Goal: Task Accomplishment & Management: Use online tool/utility

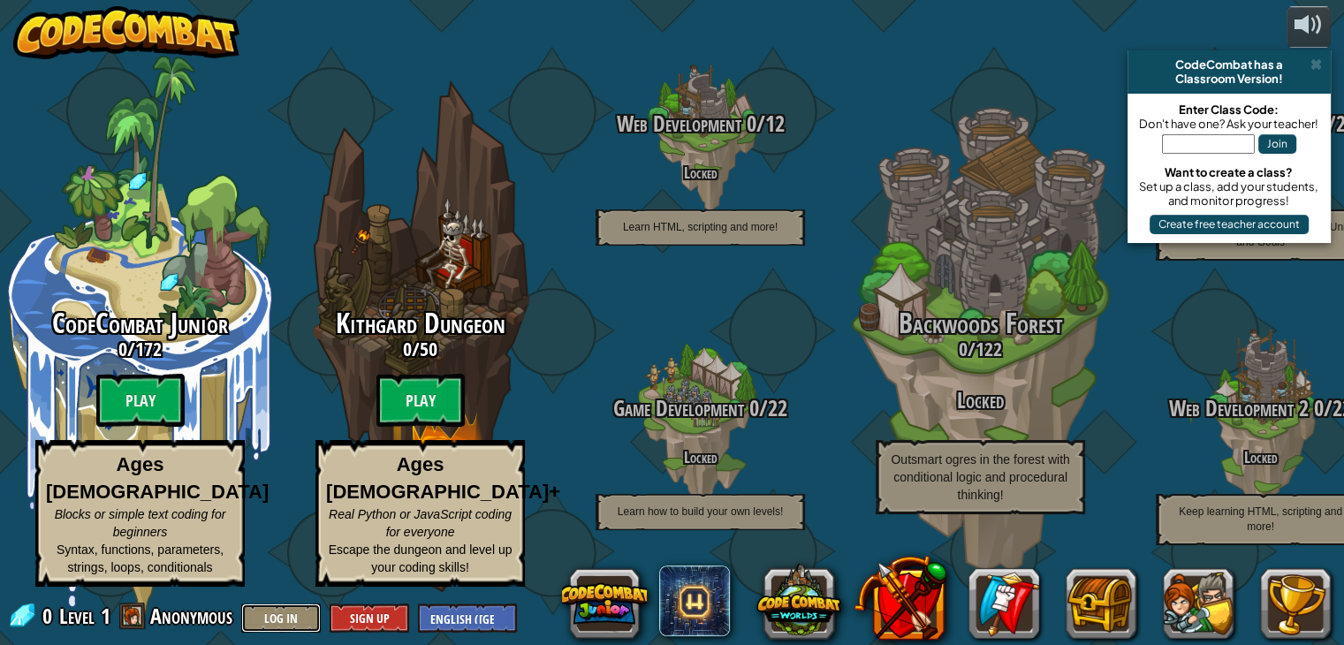
click at [294, 614] on button "Log In" at bounding box center [281, 617] width 80 height 29
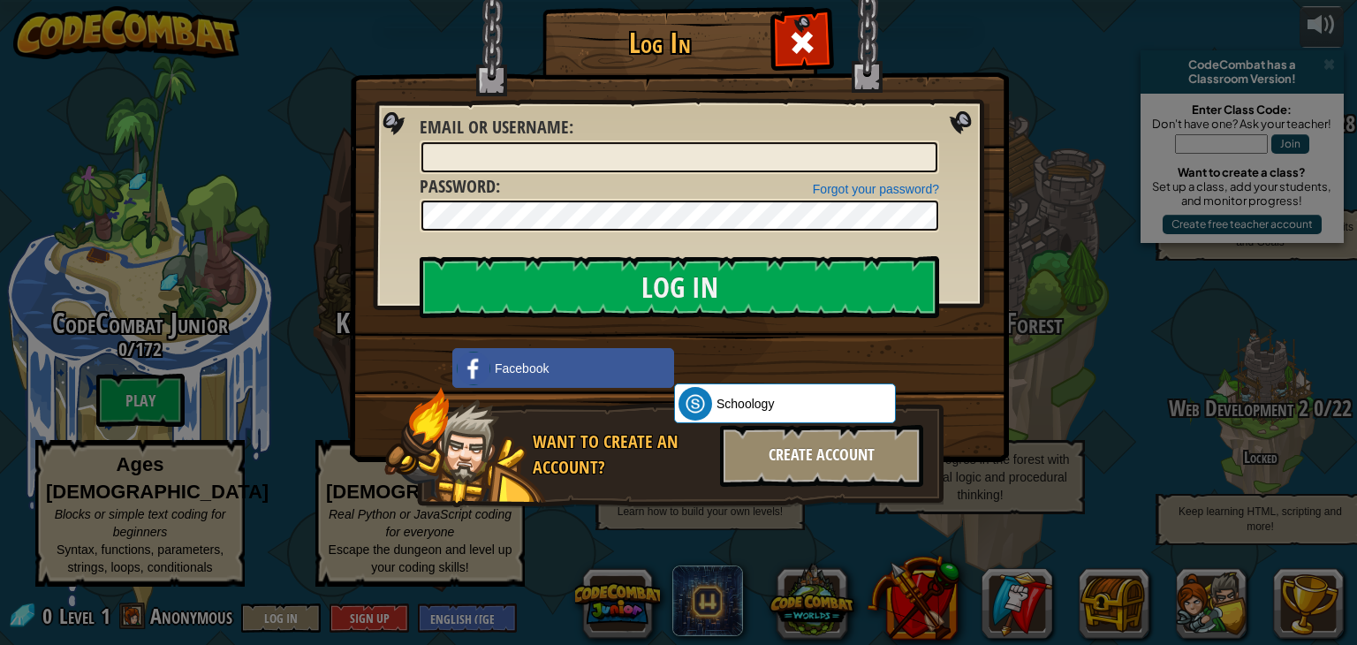
click at [769, 457] on div "Create Account" at bounding box center [821, 456] width 203 height 62
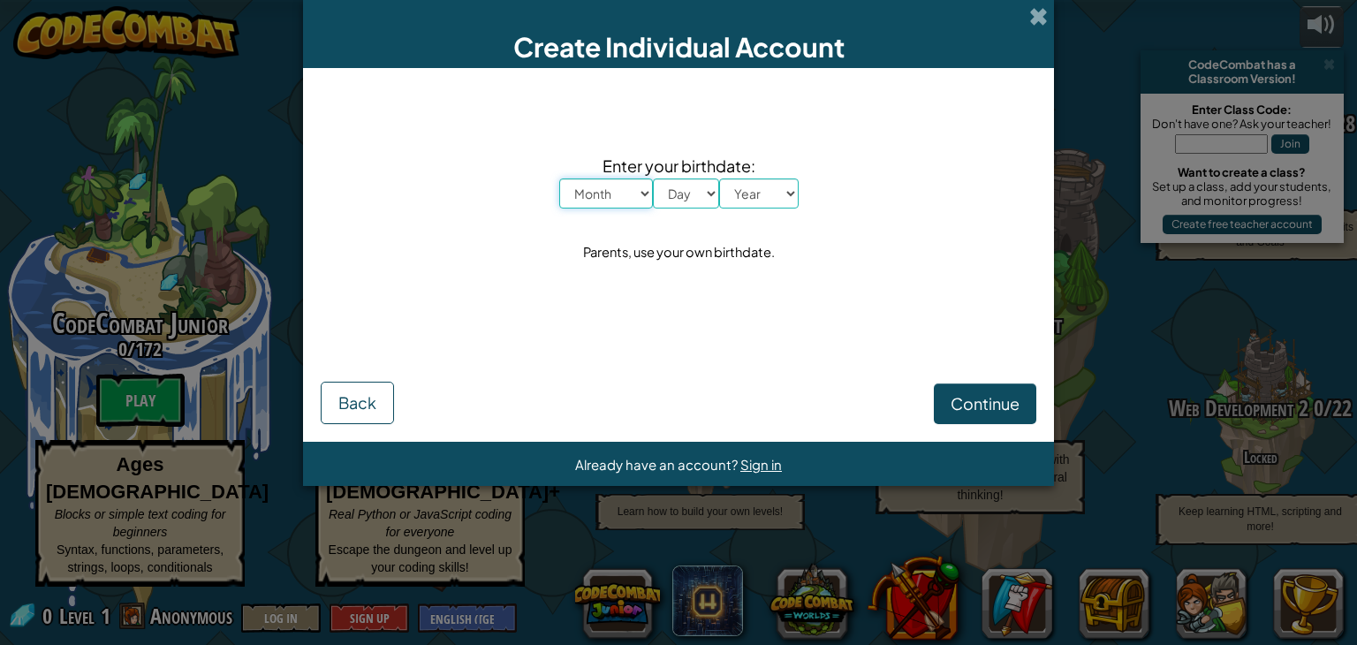
click at [622, 191] on select "Month January February March April May June July August September October Novem…" at bounding box center [606, 193] width 94 height 30
select select "1"
click at [559, 178] on select "Month January February March April May June July August September October Novem…" at bounding box center [606, 193] width 94 height 30
click at [682, 195] on select "Day 1 2 3 4 5 6 7 8 9 10 11 12 13 14 15 16 17 18 19 20 21 22 23 24 25 26 27 28 …" at bounding box center [686, 193] width 66 height 30
select select "28"
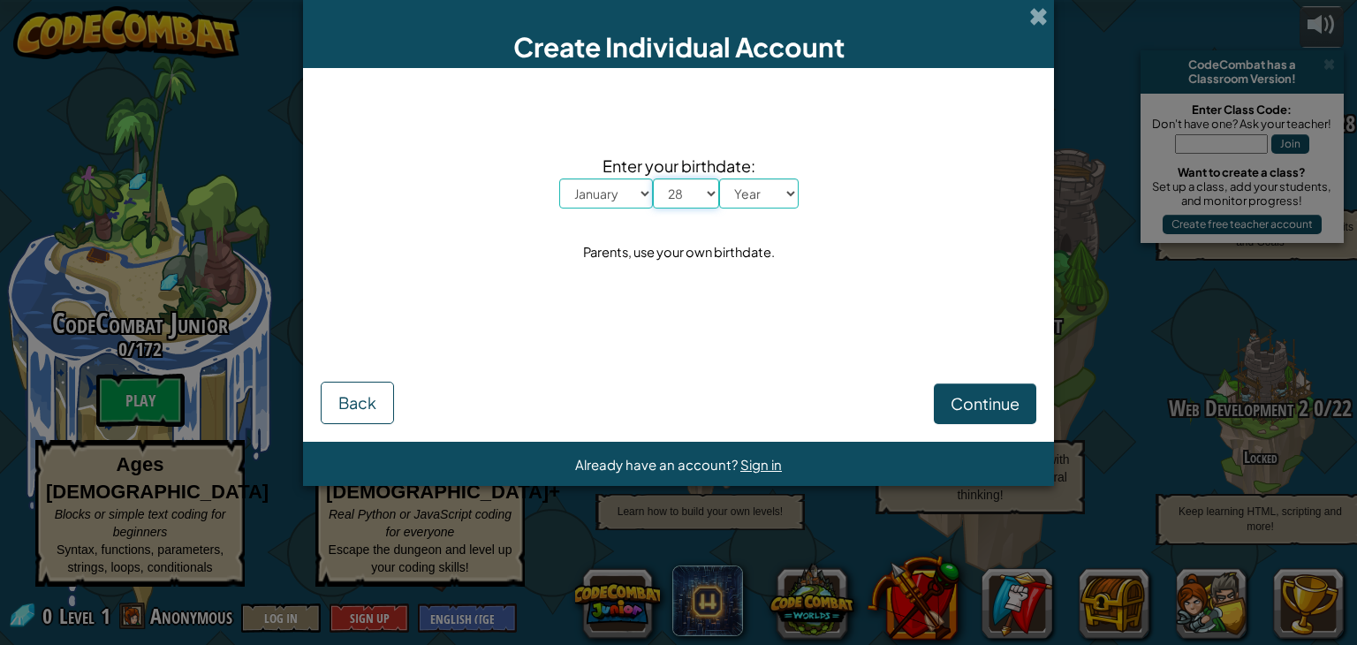
click at [653, 178] on select "Day 1 2 3 4 5 6 7 8 9 10 11 12 13 14 15 16 17 18 19 20 21 22 23 24 25 26 27 28 …" at bounding box center [686, 193] width 66 height 30
click at [787, 193] on select "Year 2025 2024 2023 2022 2021 2020 2019 2018 2017 2016 2015 2014 2013 2012 2011…" at bounding box center [759, 193] width 80 height 30
select select "2016"
click at [719, 178] on select "Year 2025 2024 2023 2022 2021 2020 2019 2018 2017 2016 2015 2014 2013 2012 2011…" at bounding box center [759, 193] width 80 height 30
click at [986, 406] on span "Continue" at bounding box center [985, 403] width 69 height 20
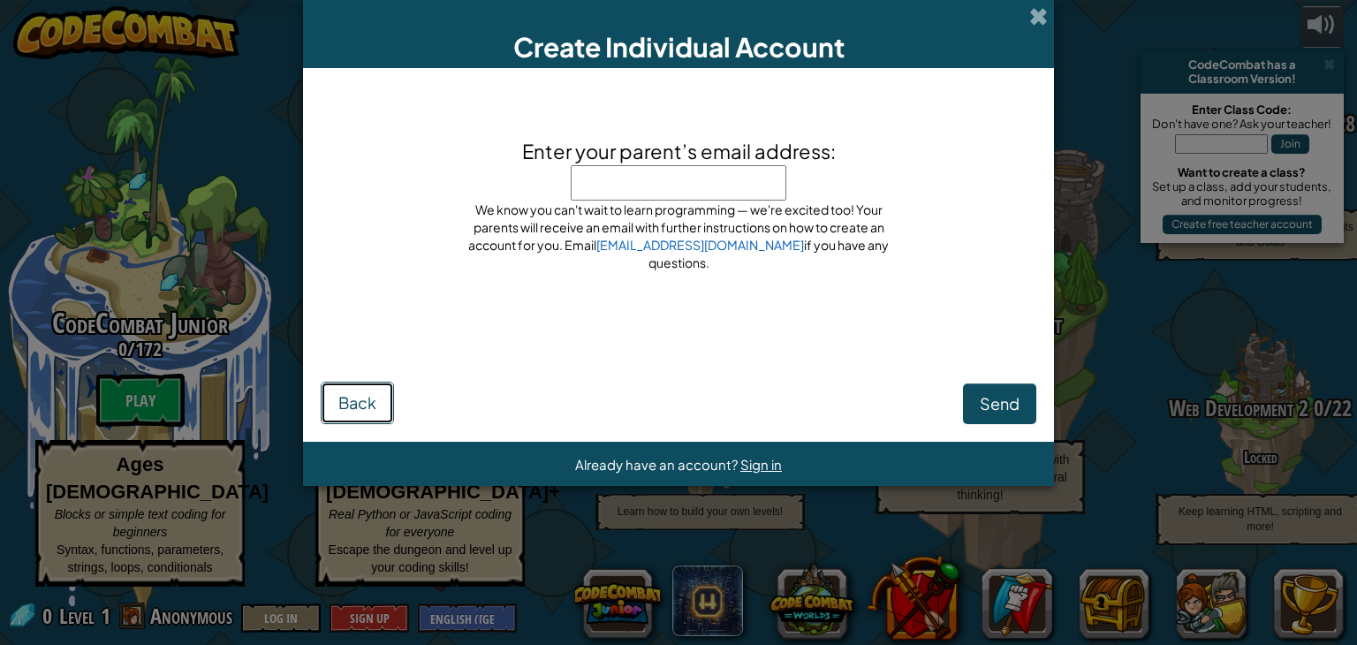
click at [358, 393] on span "Back" at bounding box center [357, 402] width 38 height 20
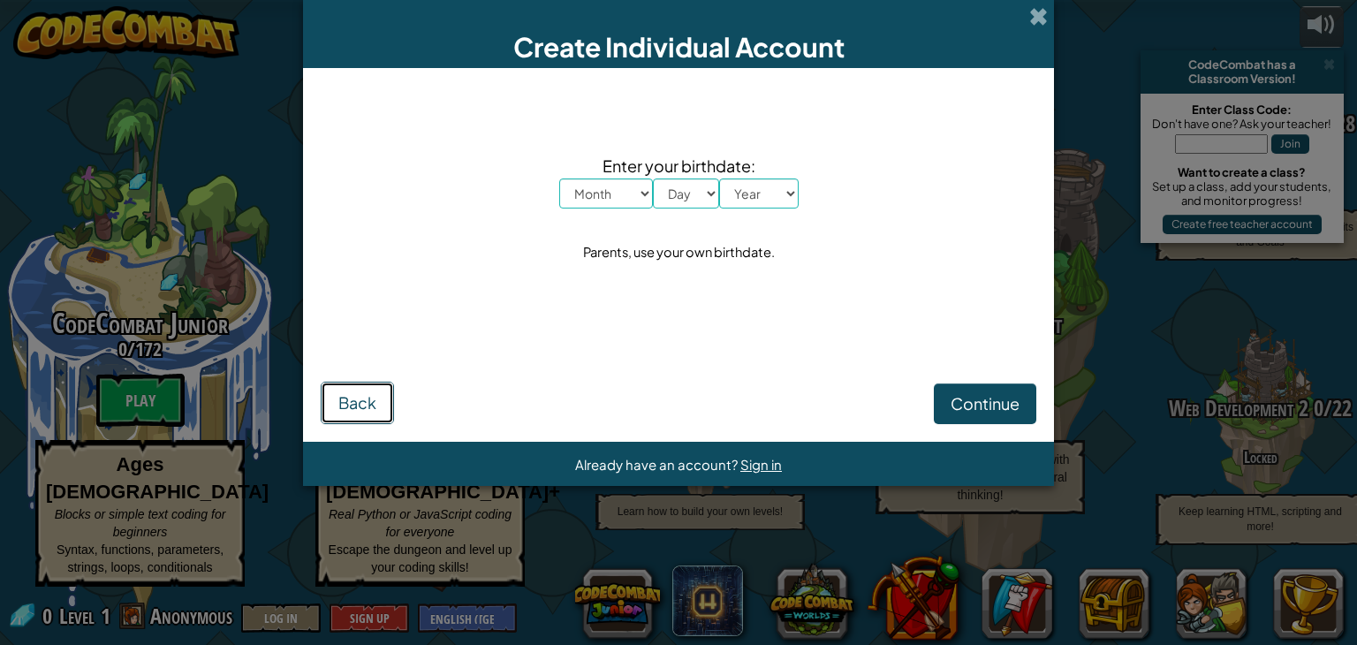
click at [369, 404] on span "Back" at bounding box center [357, 402] width 38 height 20
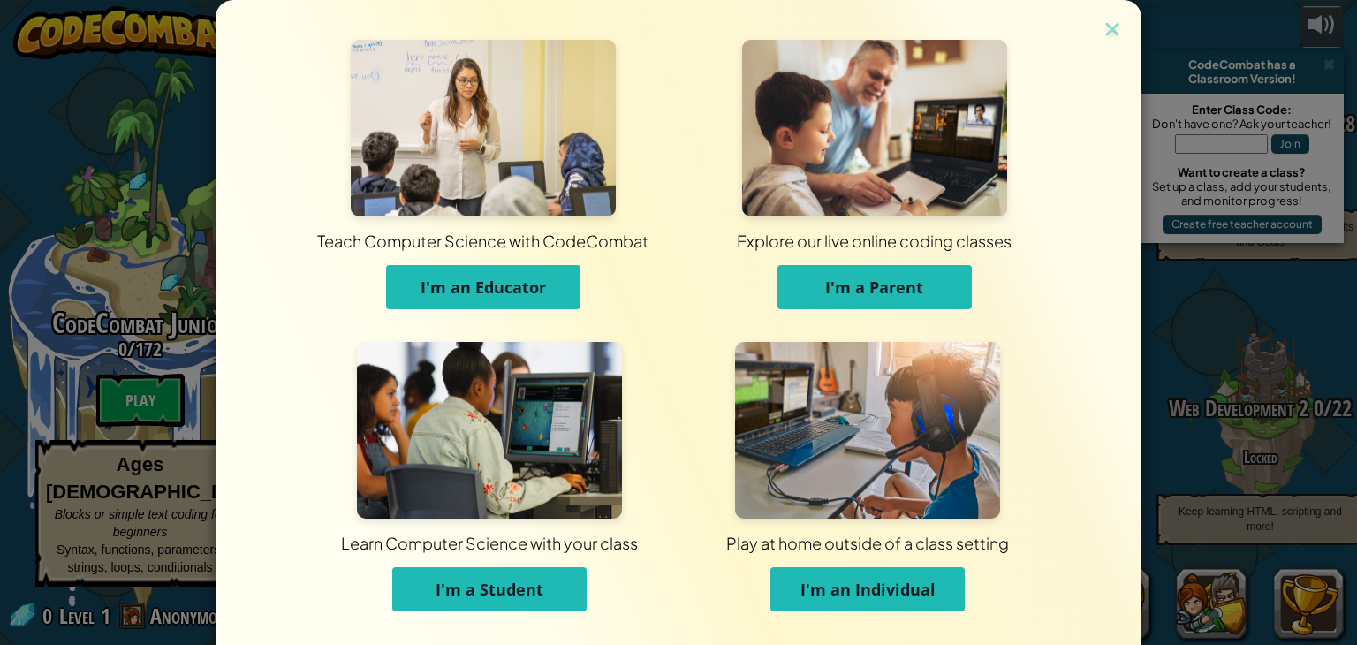
click at [561, 597] on button "I'm a Student" at bounding box center [489, 589] width 194 height 44
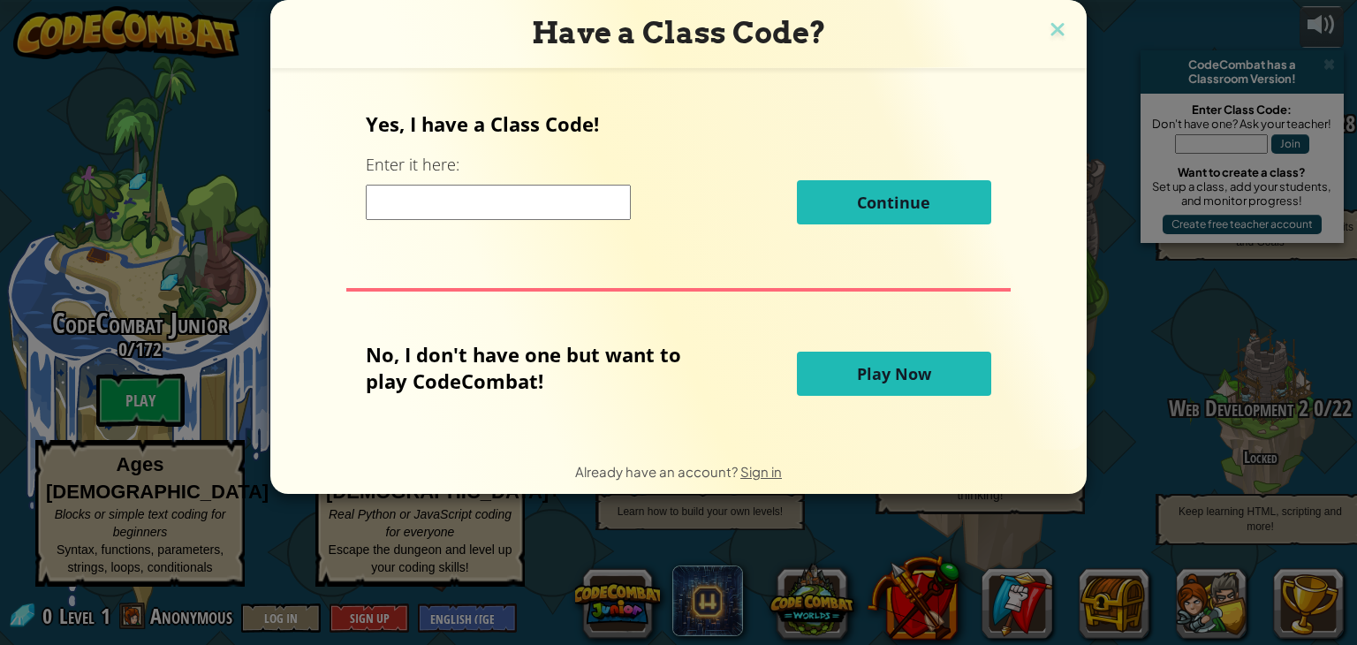
click at [524, 205] on input at bounding box center [498, 202] width 265 height 35
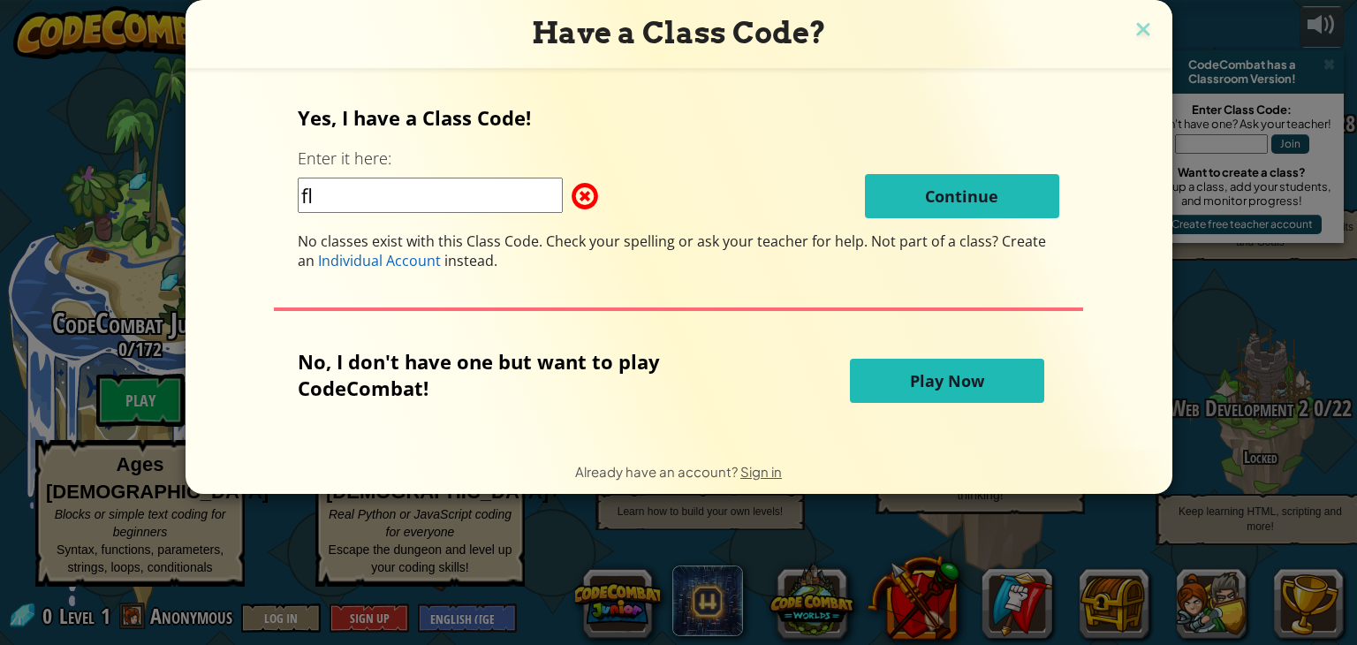
type input "f"
click at [927, 238] on span "Not part of a class? Create an" at bounding box center [672, 250] width 748 height 39
click at [449, 194] on input "FlagDustHide" at bounding box center [430, 195] width 265 height 35
type input "F"
click at [746, 374] on div "No, I don't have one but want to play CodeCombat!" at bounding box center [566, 380] width 537 height 65
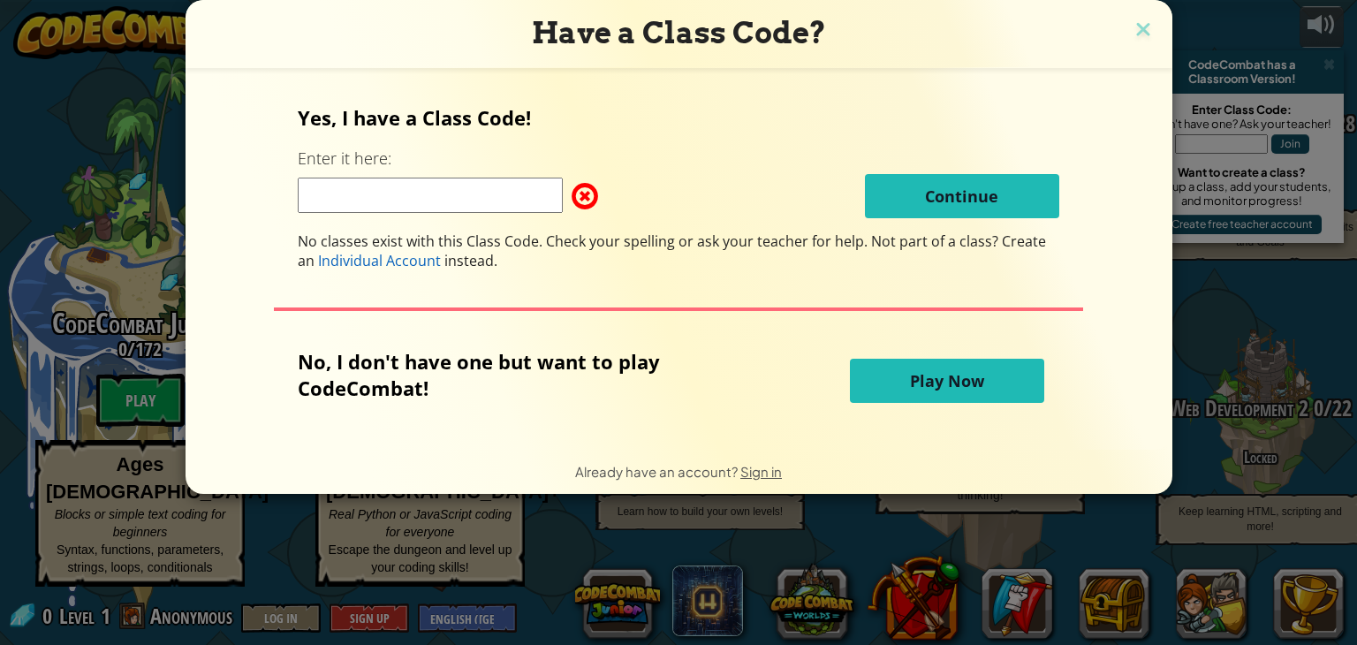
click at [466, 201] on input at bounding box center [430, 195] width 265 height 35
type input "J"
drag, startPoint x: 905, startPoint y: 387, endPoint x: 892, endPoint y: 382, distance: 13.5
click at [892, 382] on button "Play Now" at bounding box center [947, 381] width 194 height 44
click at [901, 381] on button "Play Now" at bounding box center [947, 381] width 194 height 44
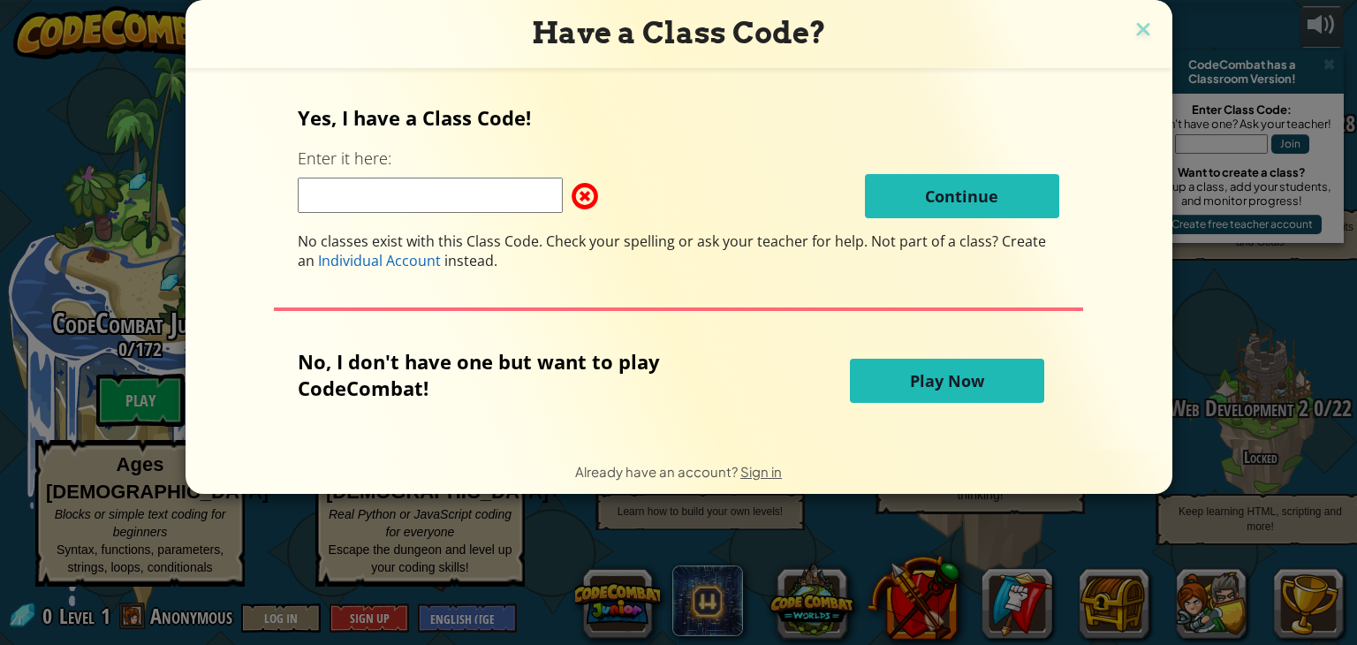
click at [898, 381] on button "Play Now" at bounding box center [947, 381] width 194 height 44
click at [1132, 28] on img at bounding box center [1143, 31] width 23 height 27
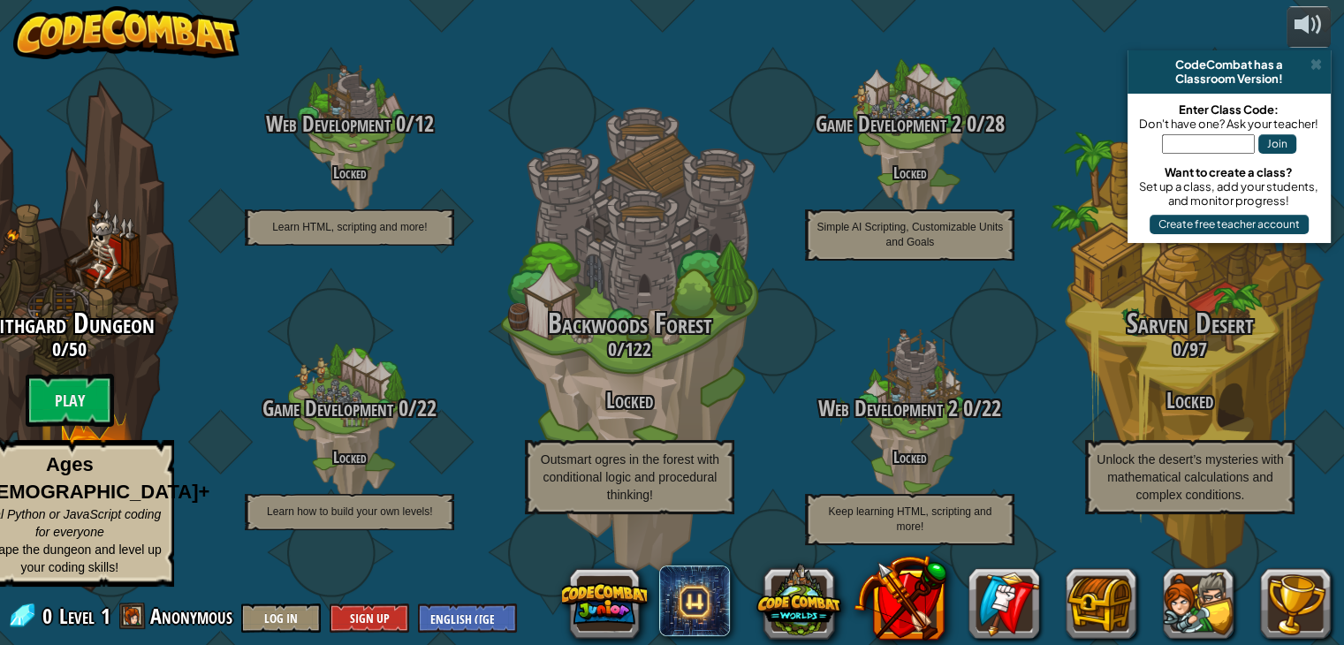
click at [1213, 142] on input "text" at bounding box center [1208, 143] width 93 height 19
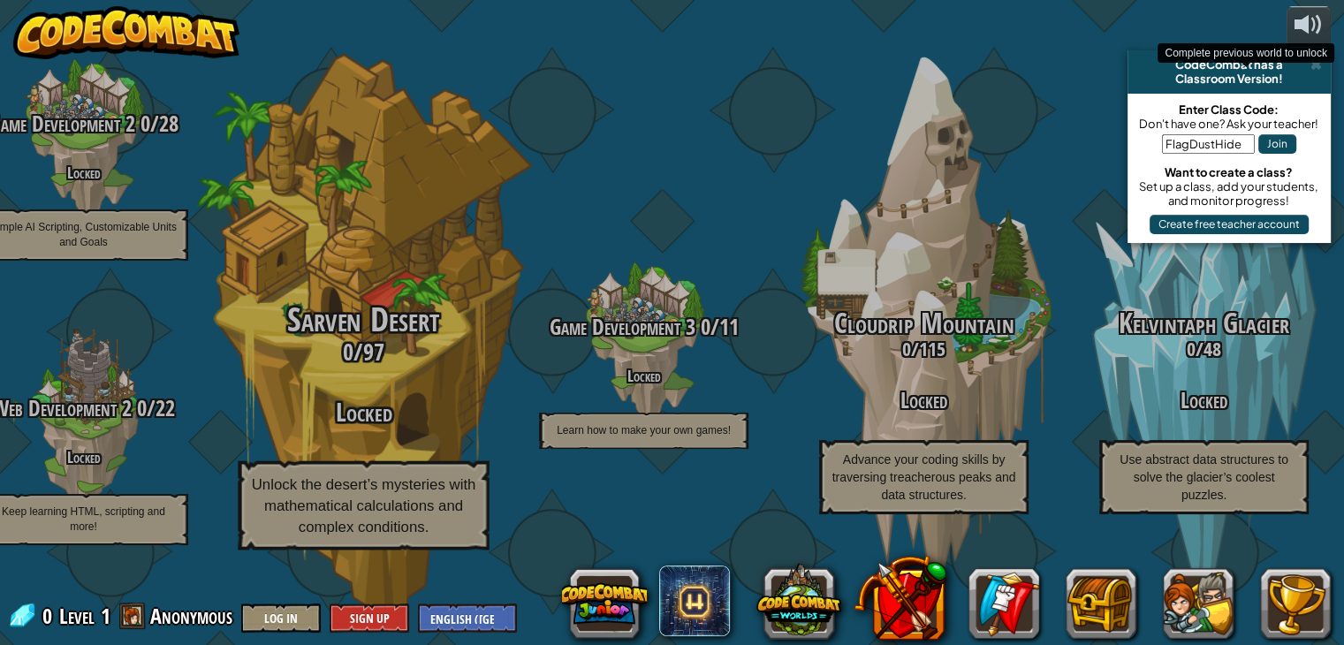
type input "FlagDustHide"
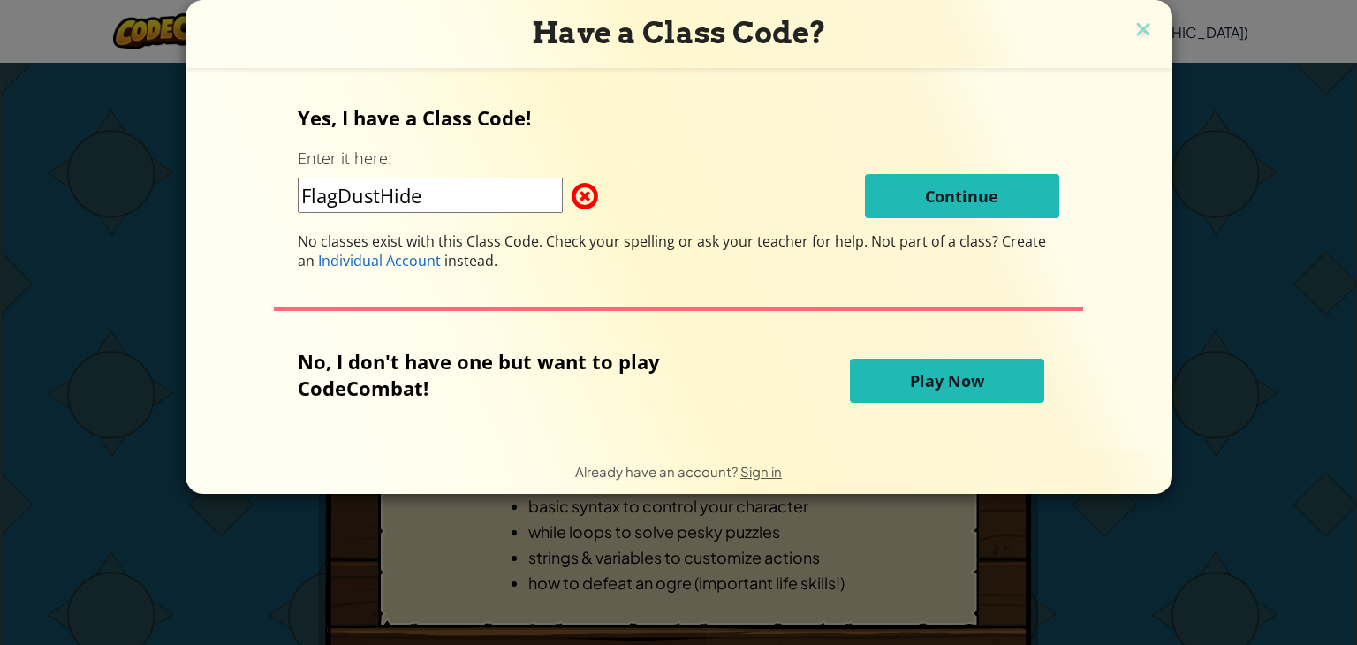
click at [938, 373] on span "Play Now" at bounding box center [947, 380] width 74 height 21
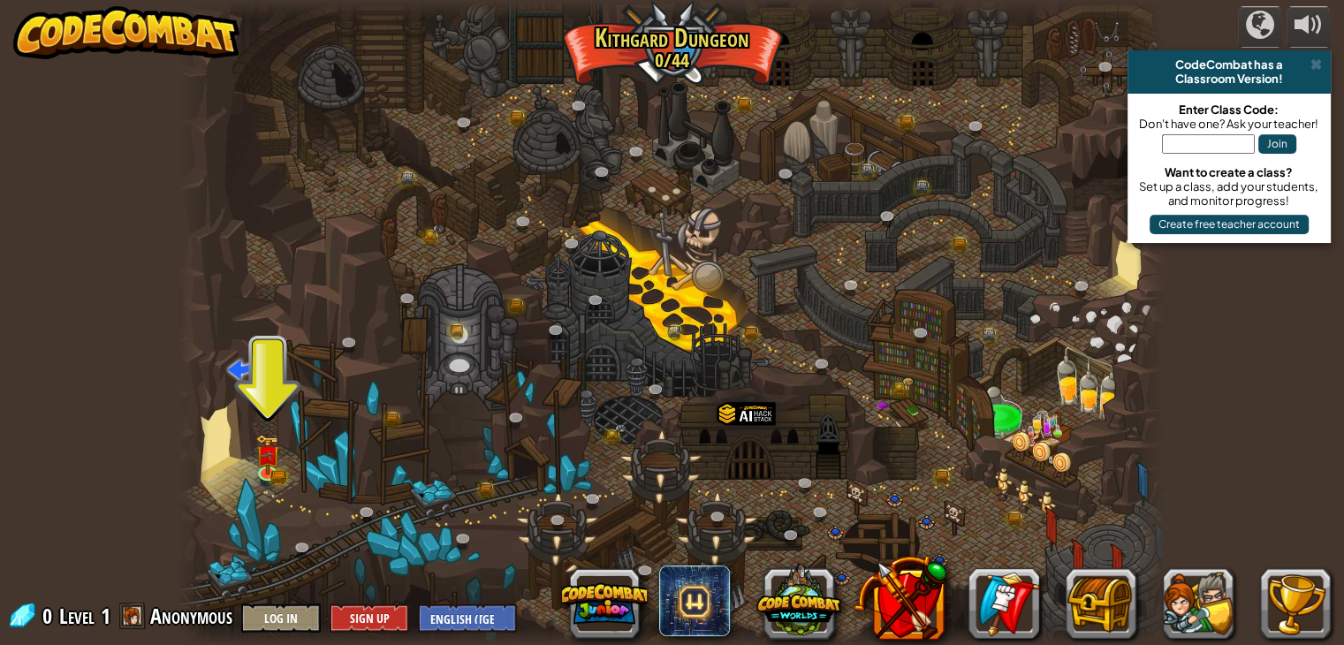
click at [212, 618] on span "Anonymous" at bounding box center [191, 616] width 82 height 28
click at [278, 457] on img at bounding box center [267, 444] width 25 height 54
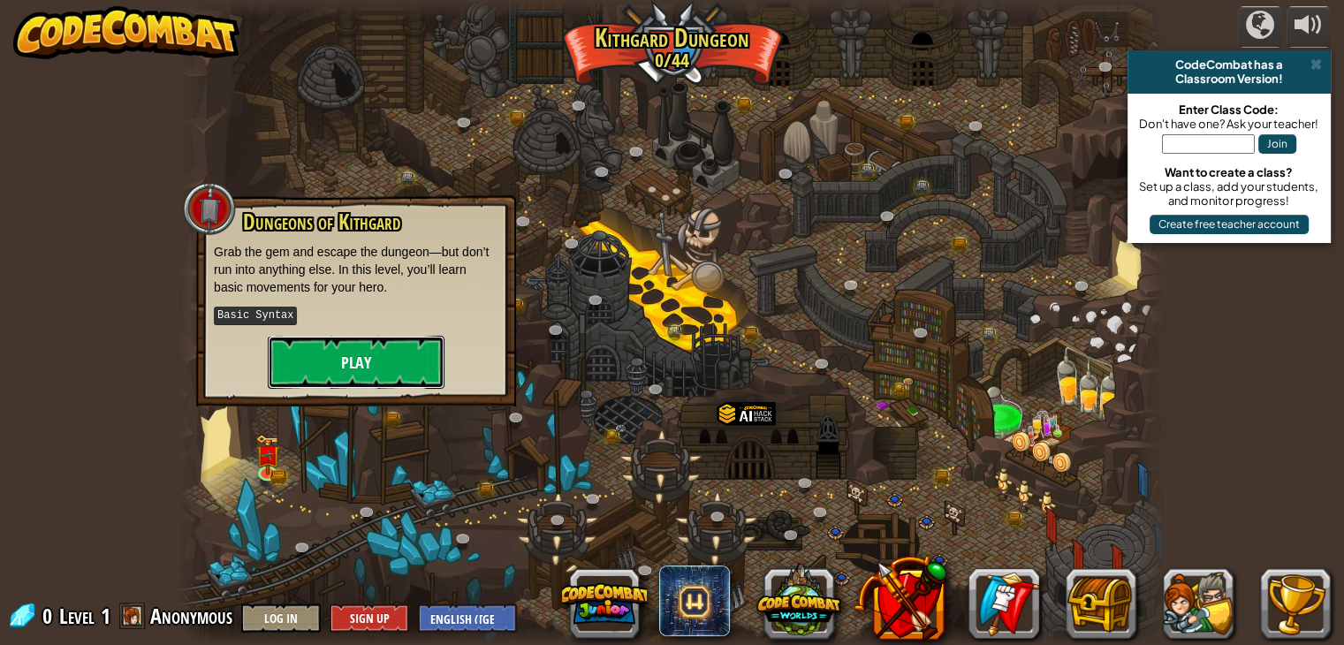
click at [372, 351] on button "Play" at bounding box center [356, 362] width 177 height 53
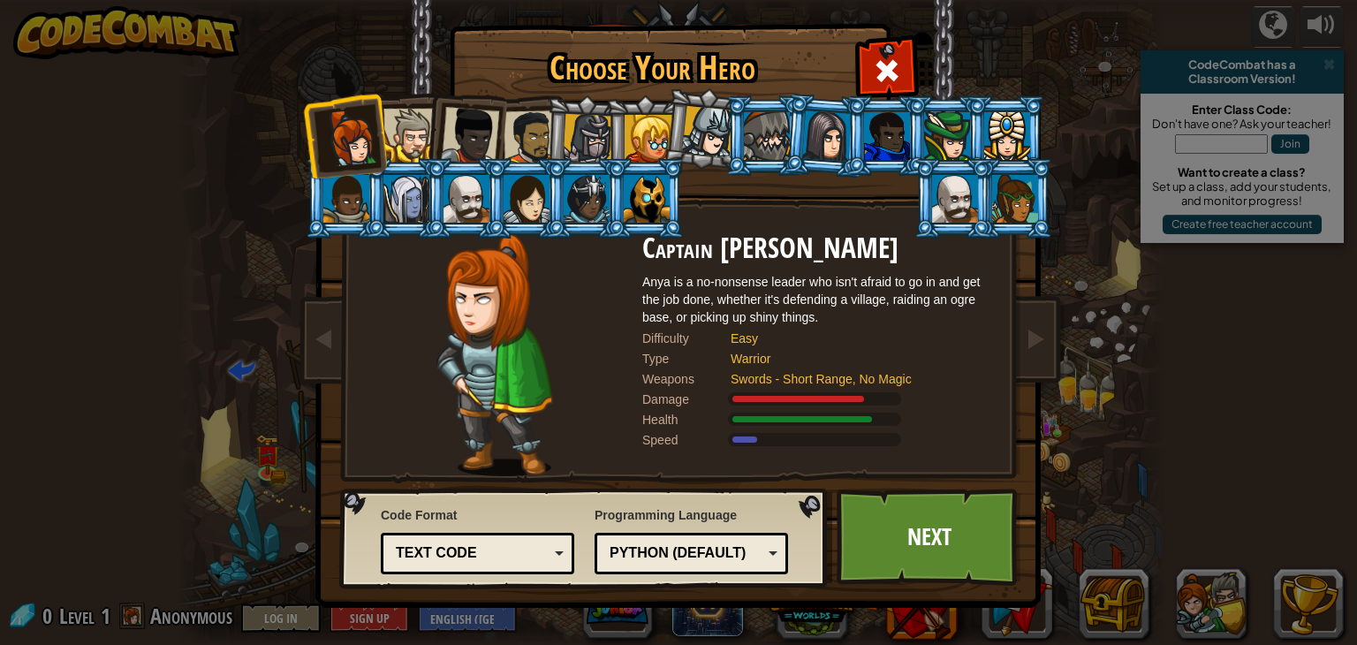
click at [642, 148] on div at bounding box center [649, 139] width 48 height 48
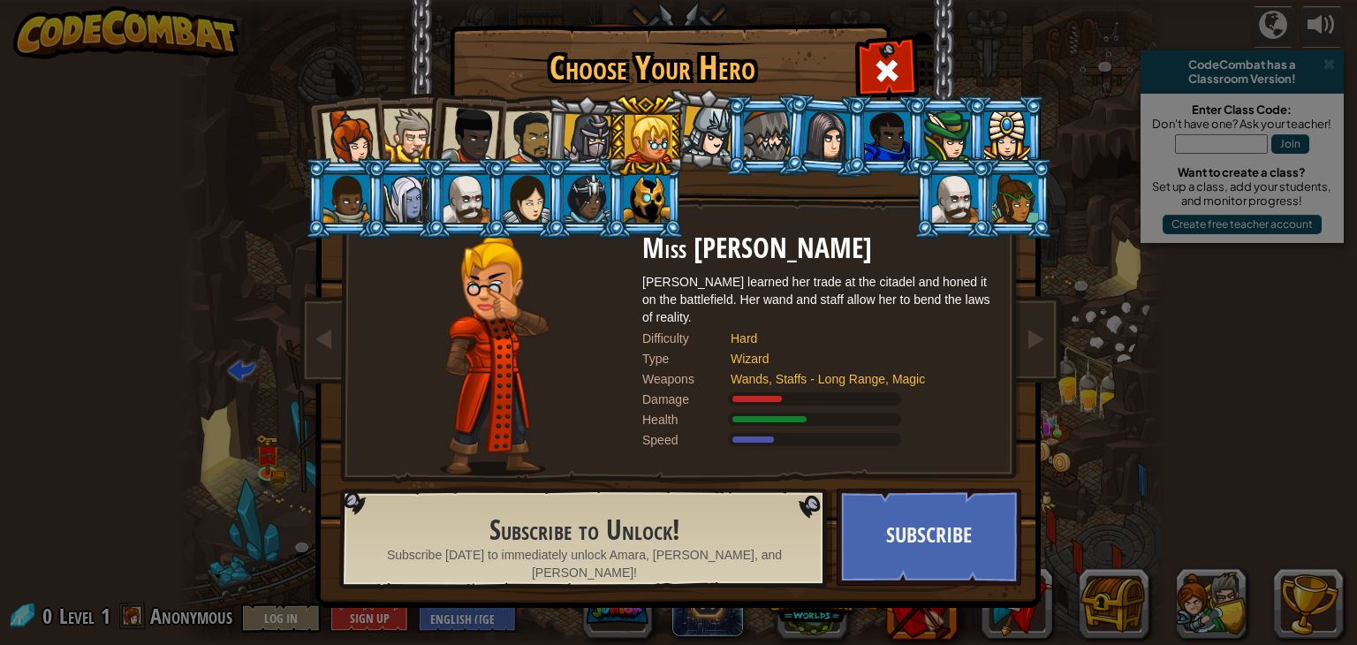
click at [340, 139] on div at bounding box center [351, 138] width 58 height 58
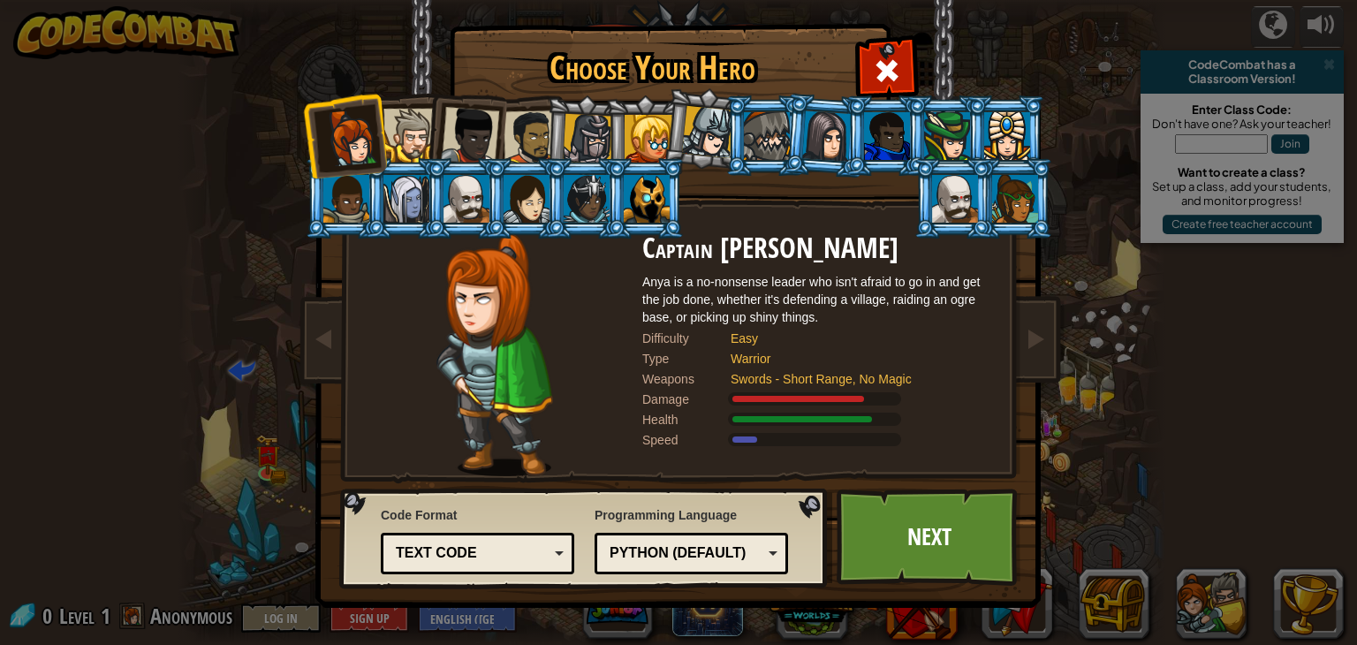
click at [1028, 188] on div at bounding box center [1015, 199] width 46 height 48
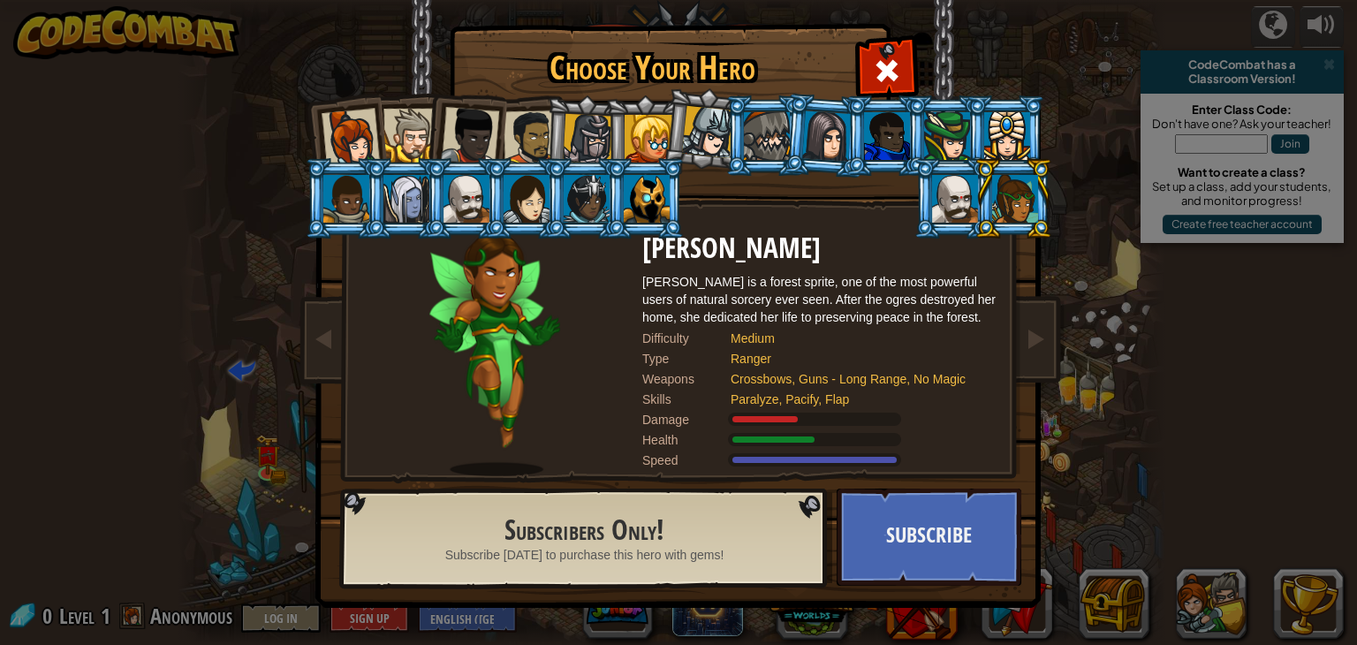
click at [357, 133] on div at bounding box center [351, 138] width 58 height 58
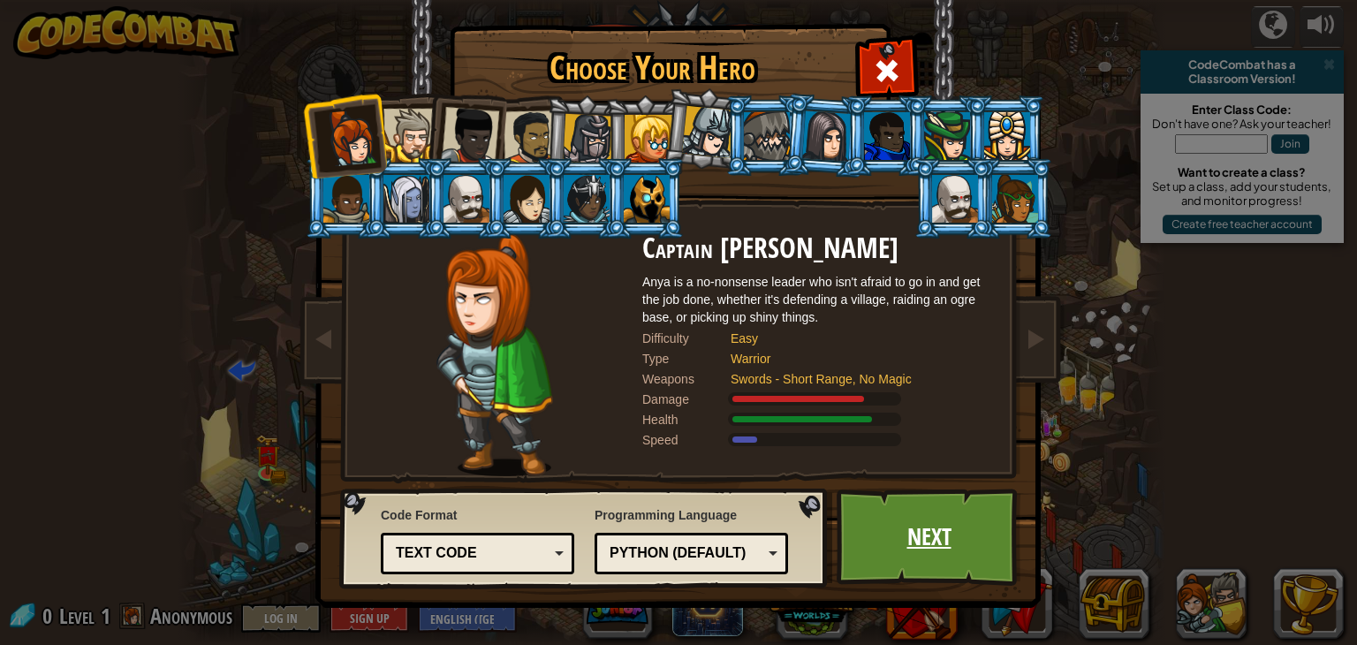
click at [926, 529] on link "Next" at bounding box center [929, 537] width 185 height 97
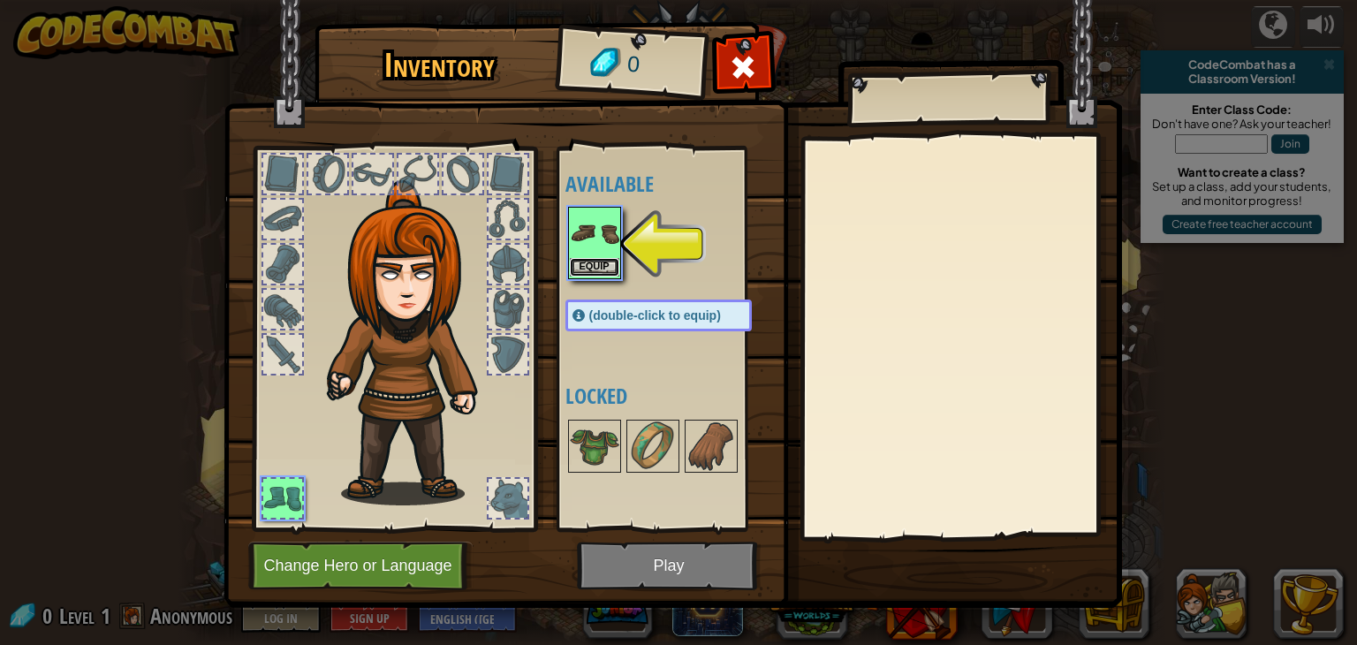
click at [609, 262] on button "Equip" at bounding box center [594, 267] width 49 height 19
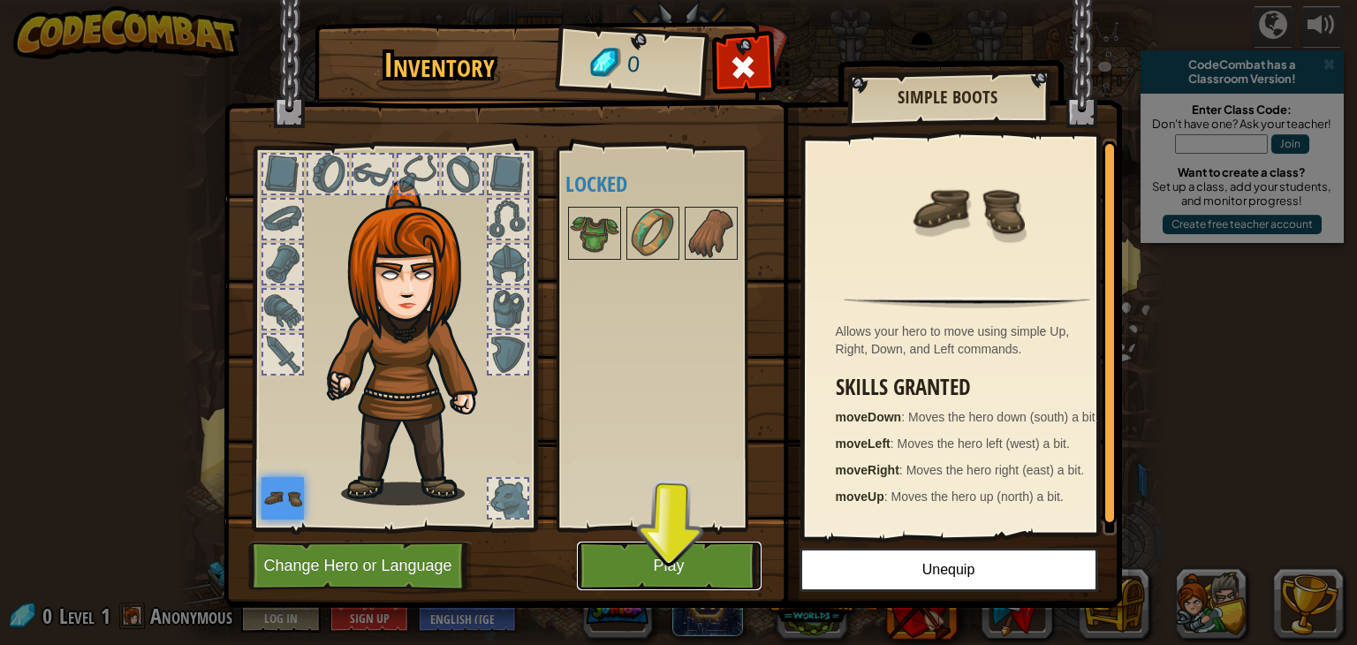
click at [717, 561] on button "Play" at bounding box center [669, 566] width 185 height 49
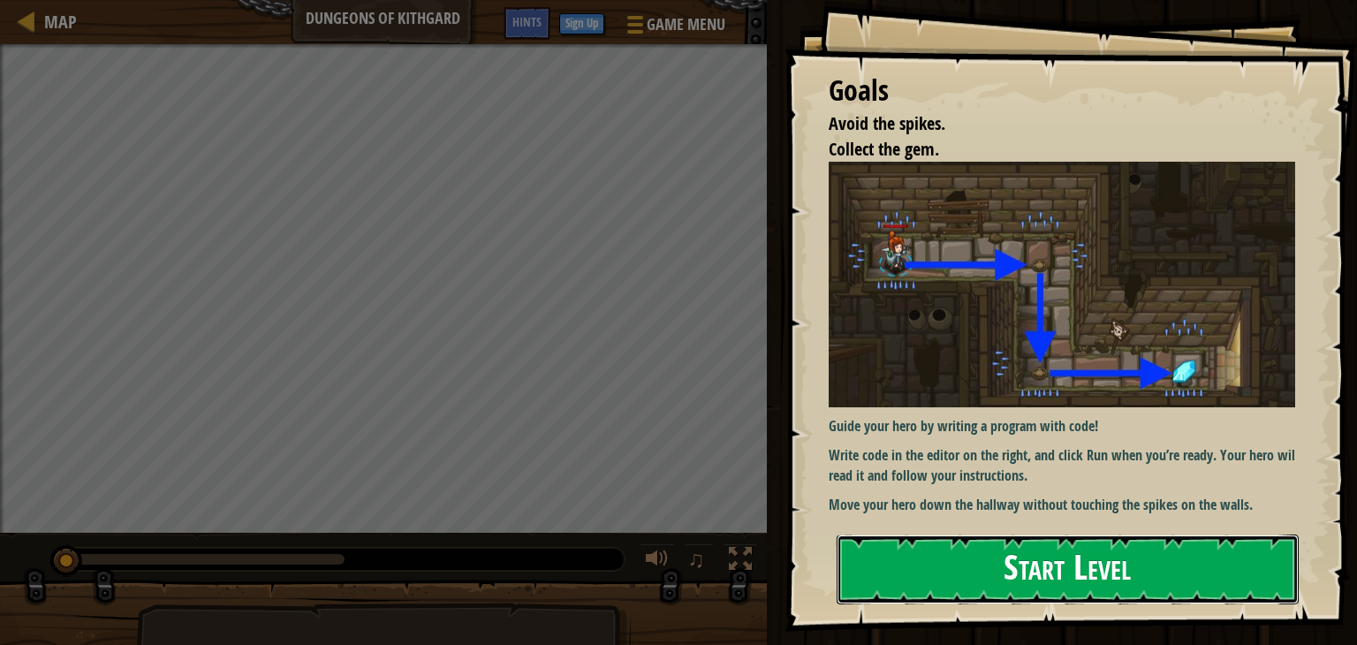
click at [994, 579] on button "Start Level" at bounding box center [1068, 569] width 462 height 70
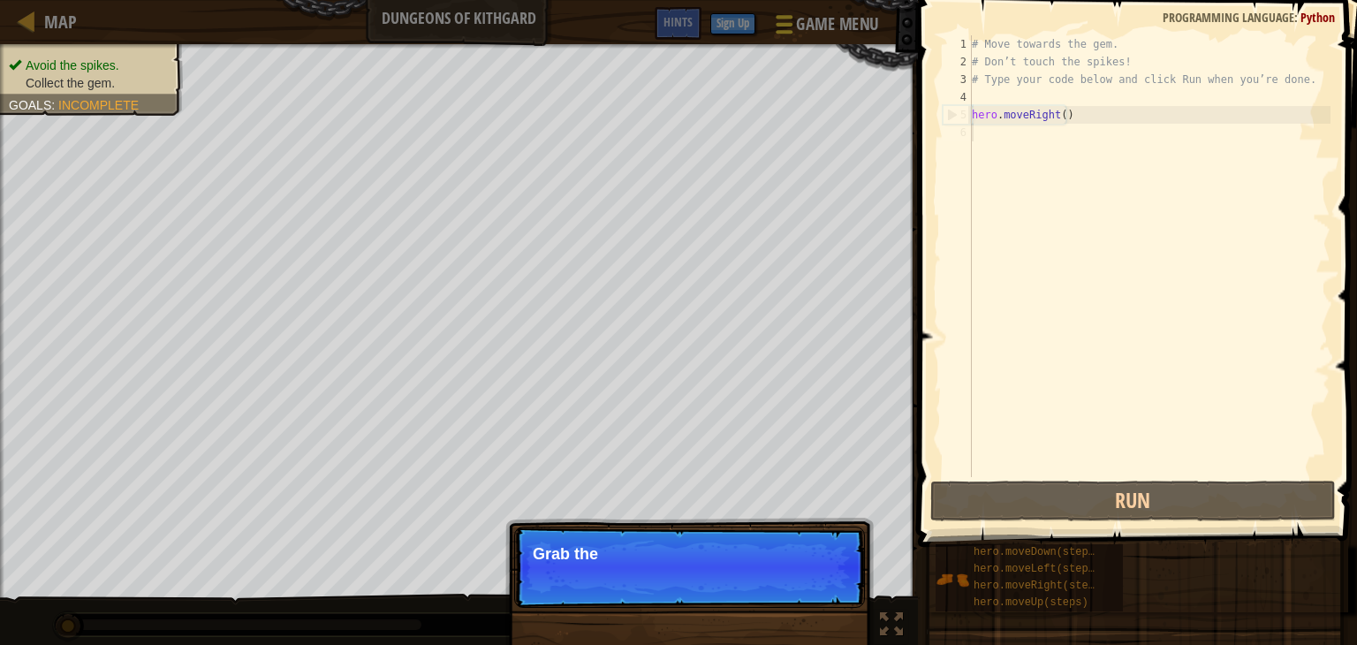
click at [813, 25] on span "Game Menu" at bounding box center [837, 24] width 82 height 24
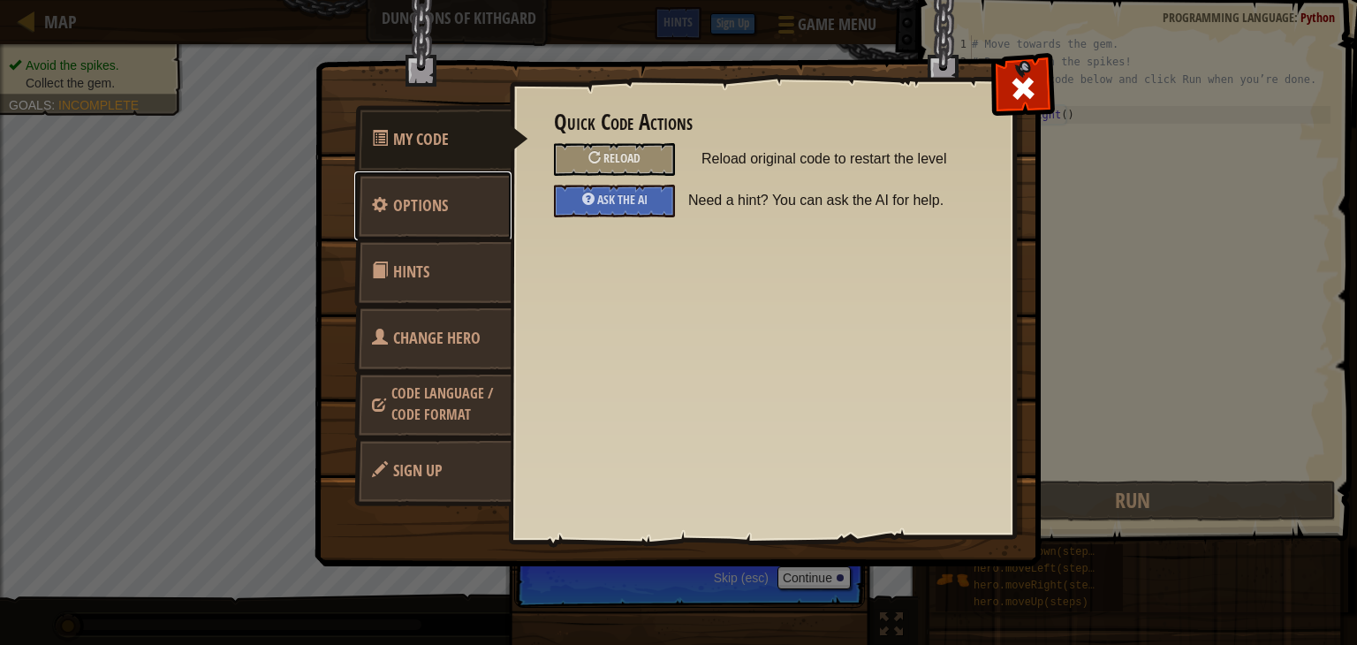
click at [473, 214] on link "Options" at bounding box center [432, 205] width 157 height 69
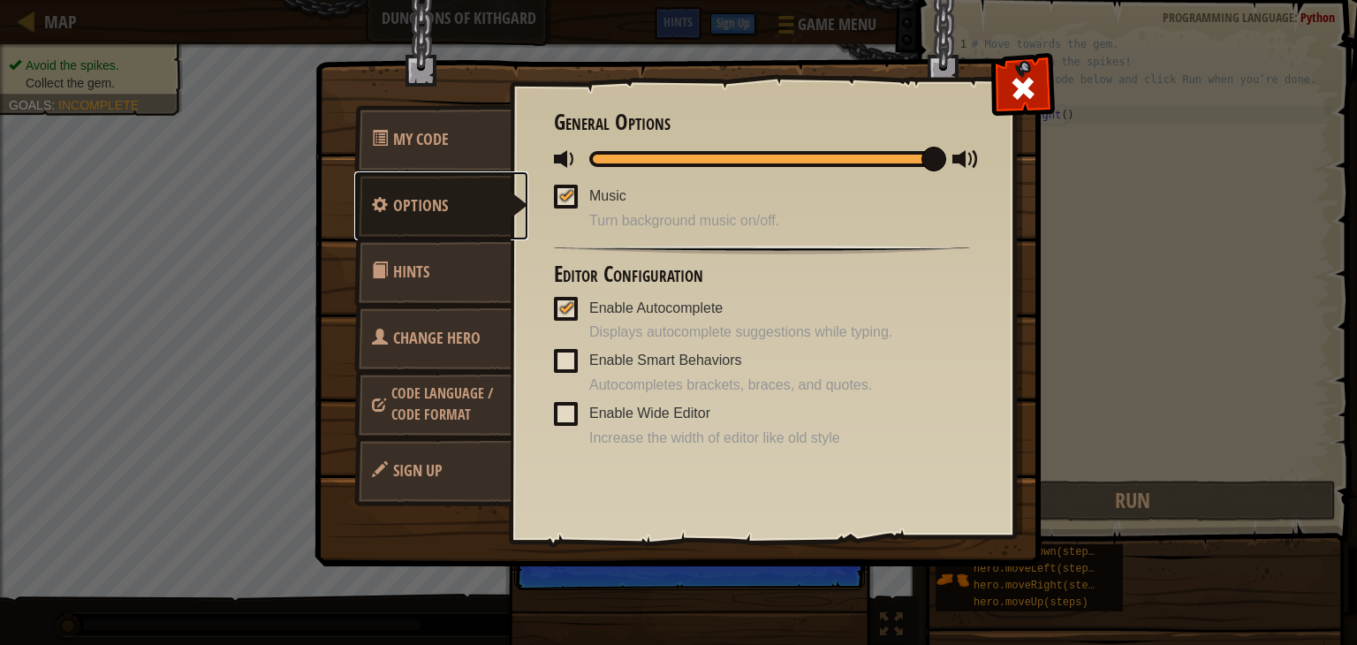
scroll to position [8, 0]
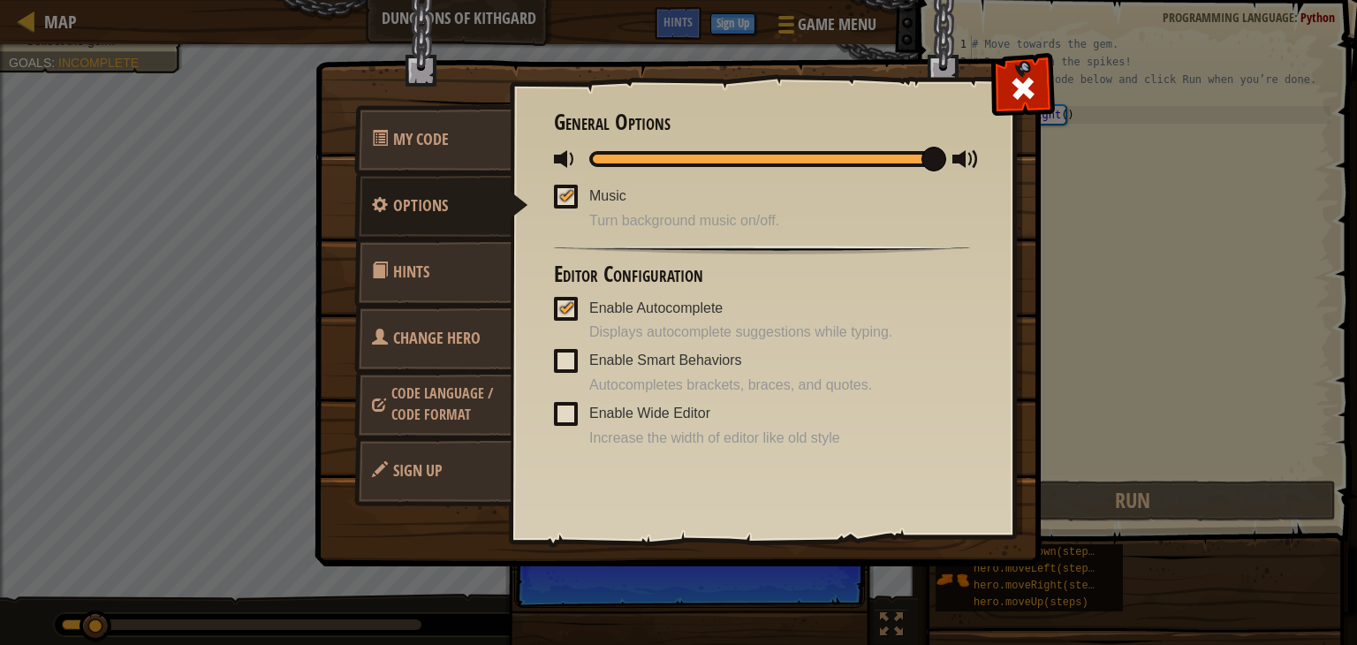
click at [438, 269] on link "Hints" at bounding box center [432, 272] width 157 height 69
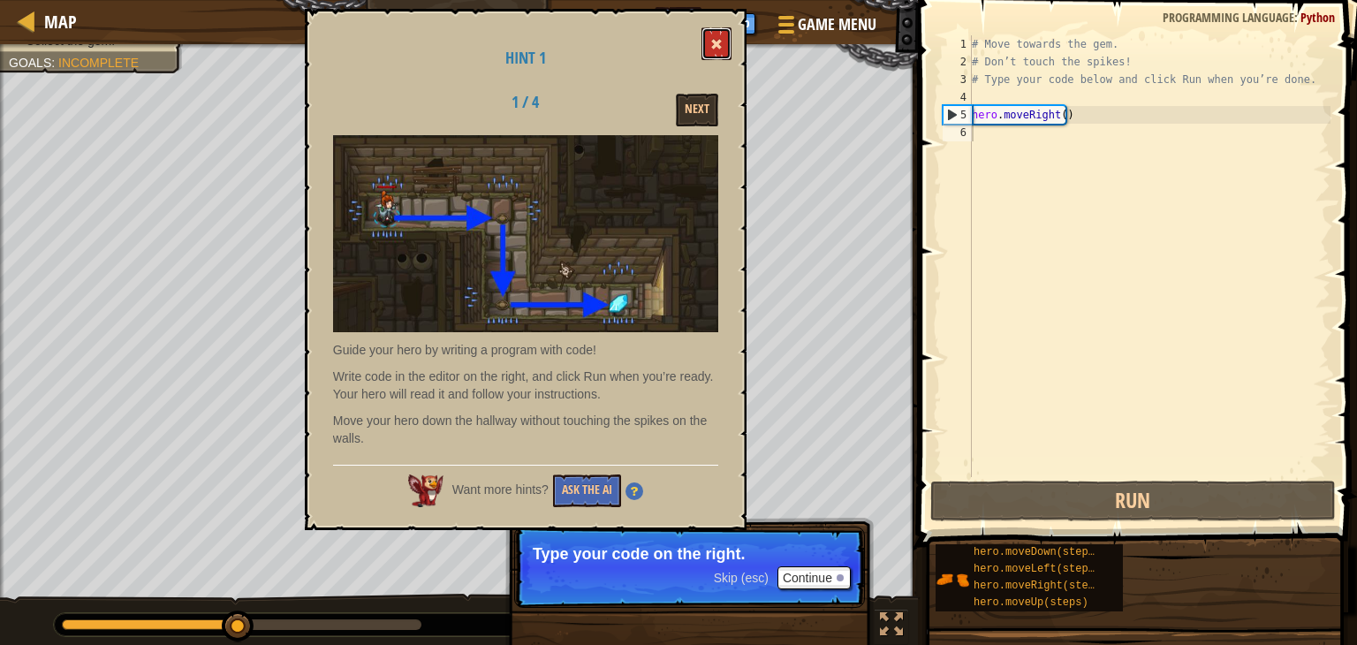
click at [717, 48] on span at bounding box center [716, 44] width 12 height 12
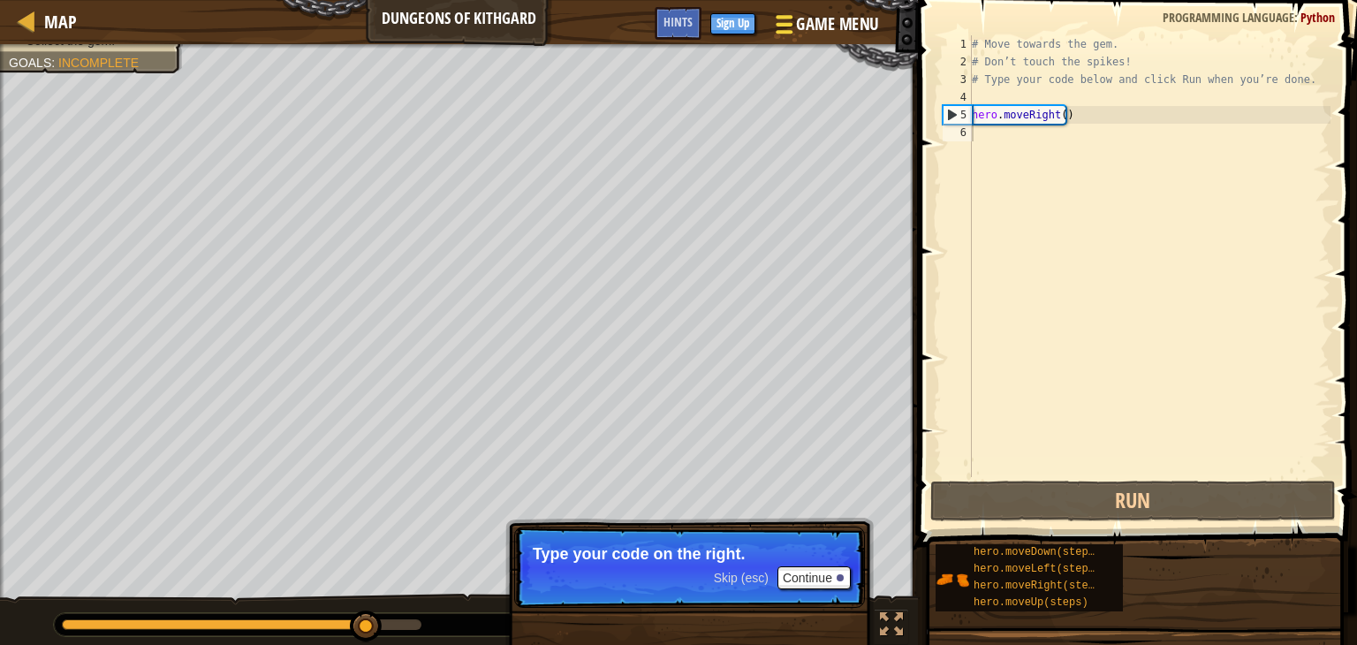
click at [808, 27] on span "Game Menu" at bounding box center [837, 24] width 82 height 24
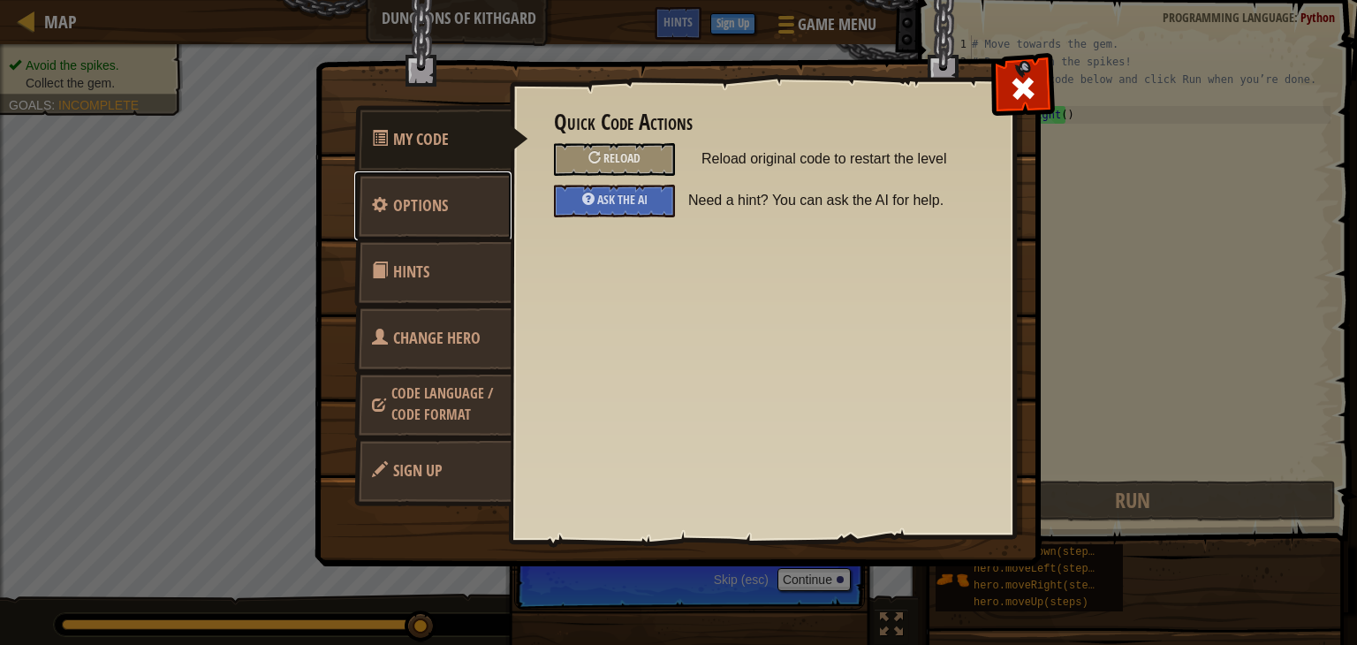
click at [463, 209] on link "Options" at bounding box center [432, 205] width 157 height 69
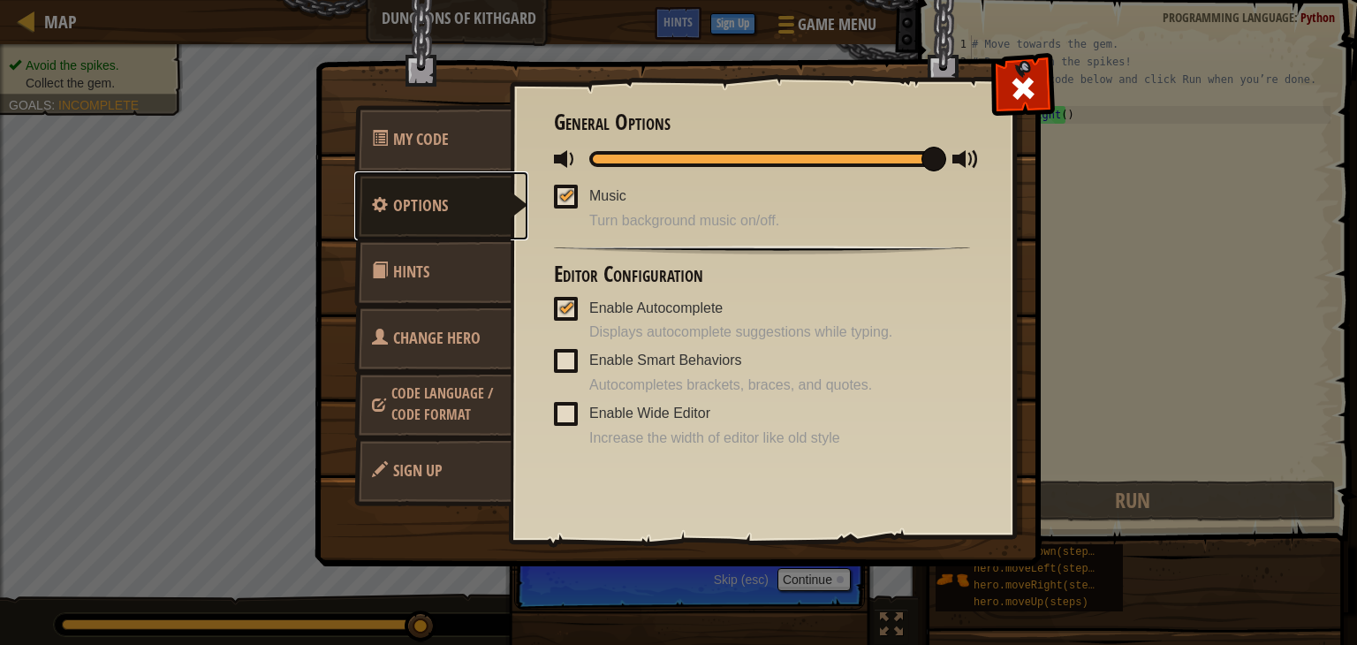
scroll to position [2, 0]
